Goal: Transaction & Acquisition: Book appointment/travel/reservation

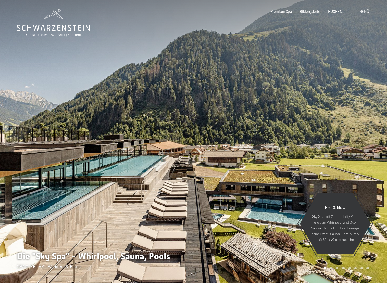
click at [360, 10] on span "Menü" at bounding box center [364, 11] width 10 height 4
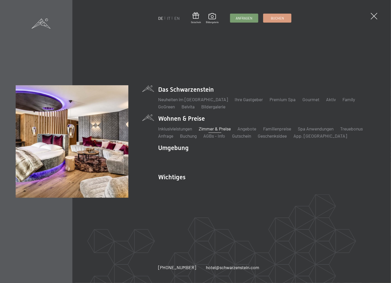
click at [221, 129] on link "Zimmer & Preise" at bounding box center [215, 129] width 32 height 6
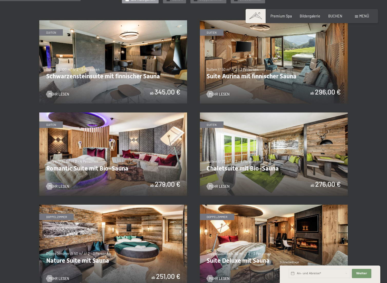
scroll to position [282, 0]
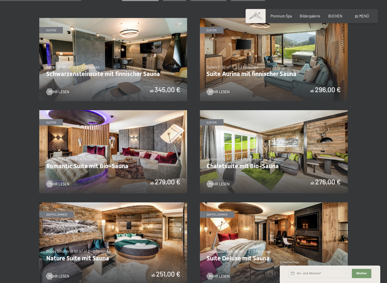
click at [222, 187] on img at bounding box center [274, 151] width 148 height 83
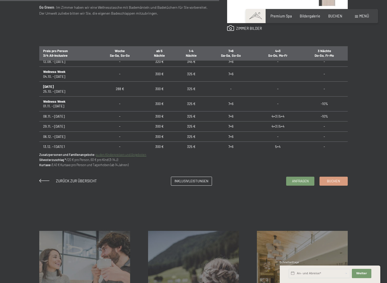
scroll to position [334, 0]
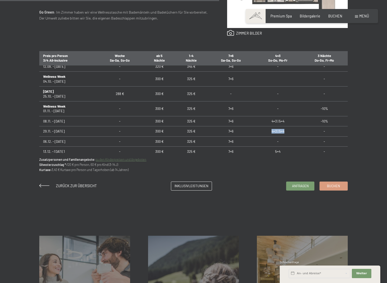
drag, startPoint x: 283, startPoint y: 128, endPoint x: 267, endPoint y: 121, distance: 16.3
click at [267, 126] on td "4=3 | 5=4" at bounding box center [278, 131] width 46 height 10
click at [268, 118] on td "4=3 | 5=4" at bounding box center [278, 121] width 46 height 10
drag, startPoint x: 269, startPoint y: 117, endPoint x: 287, endPoint y: 117, distance: 18.2
click at [287, 117] on td "4=3 | 5=4" at bounding box center [278, 121] width 46 height 10
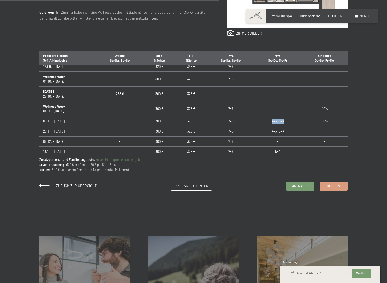
click at [287, 119] on td "4=3 | 5=4" at bounding box center [278, 121] width 46 height 10
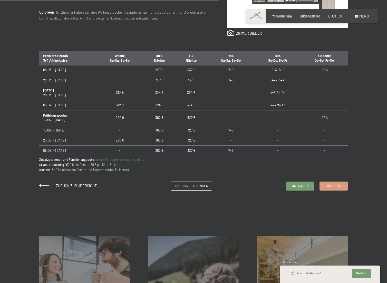
scroll to position [257, 0]
